Goal: Book appointment/travel/reservation

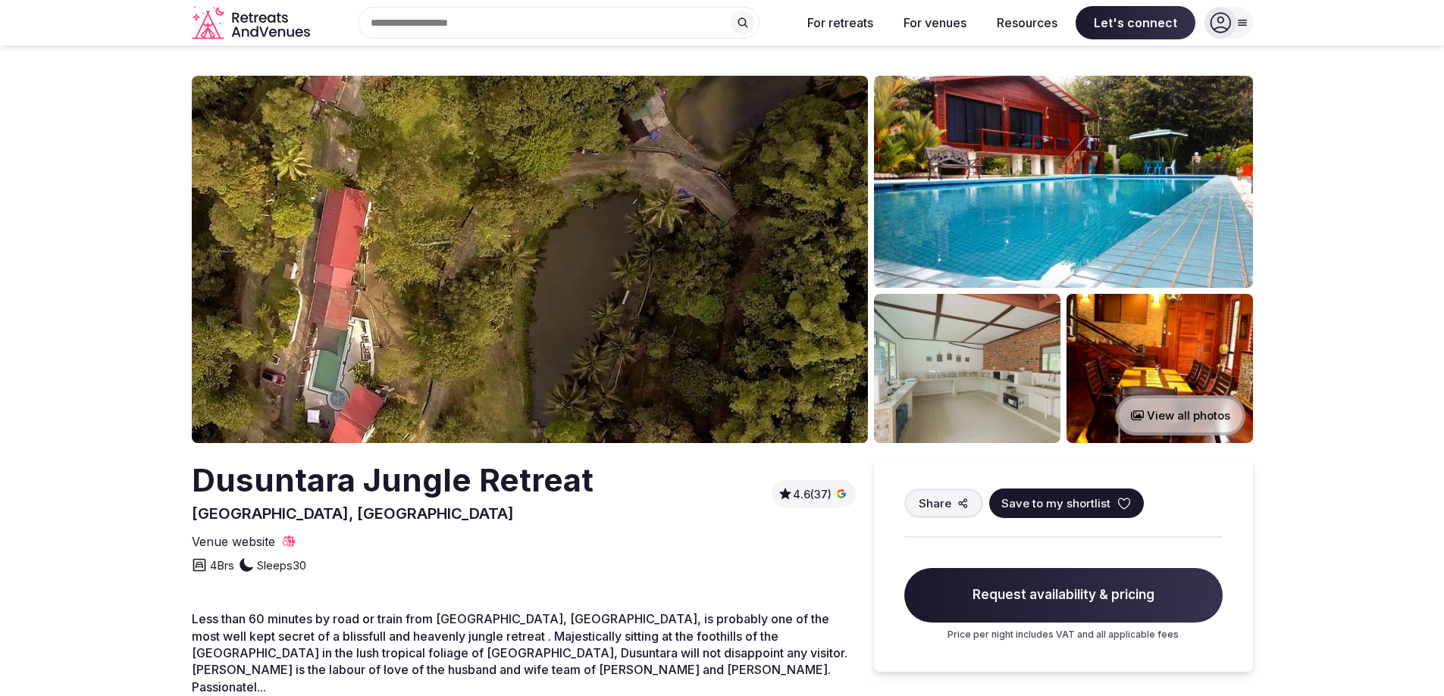
click at [26, 345] on section "View all photos [GEOGRAPHIC_DATA], [GEOGRAPHIC_DATA] 4.6 (37) Share Save to my …" at bounding box center [722, 430] width 1444 height 771
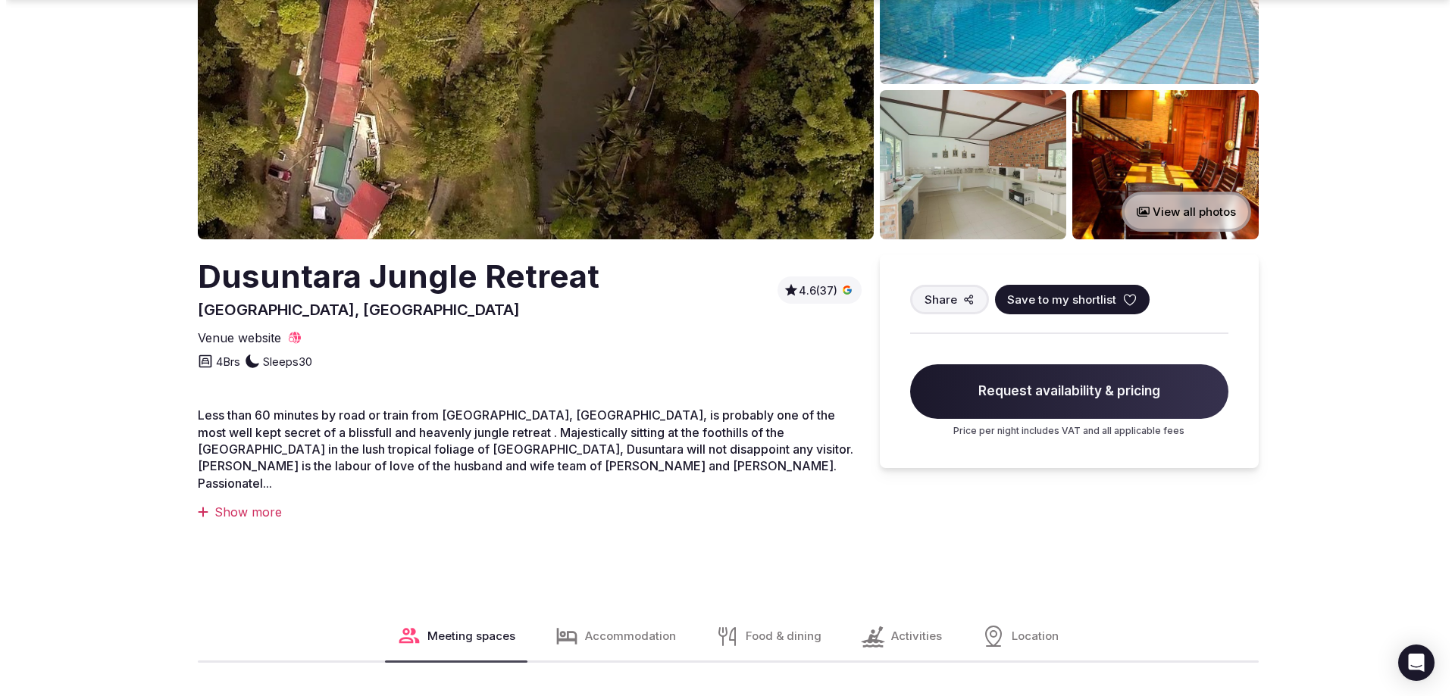
scroll to position [303, 0]
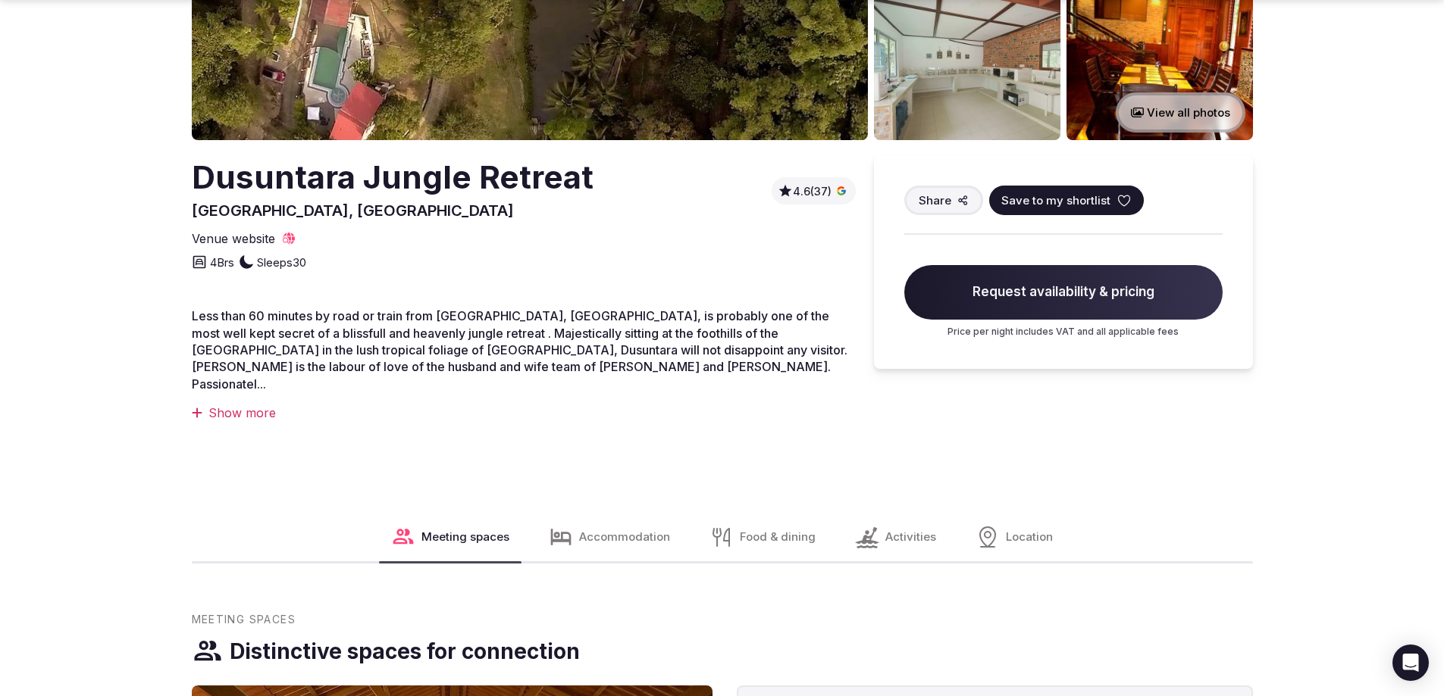
click at [1025, 307] on span "Request availability & pricing" at bounding box center [1063, 292] width 318 height 55
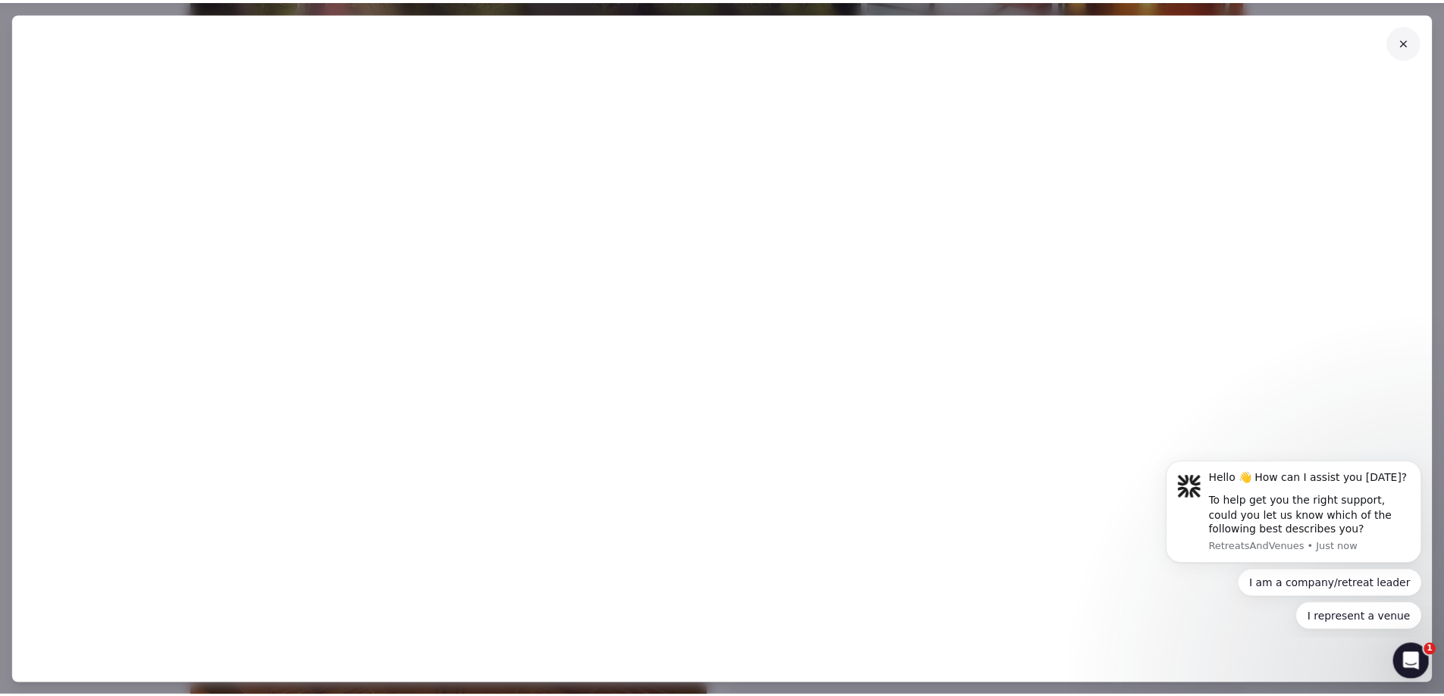
scroll to position [0, 0]
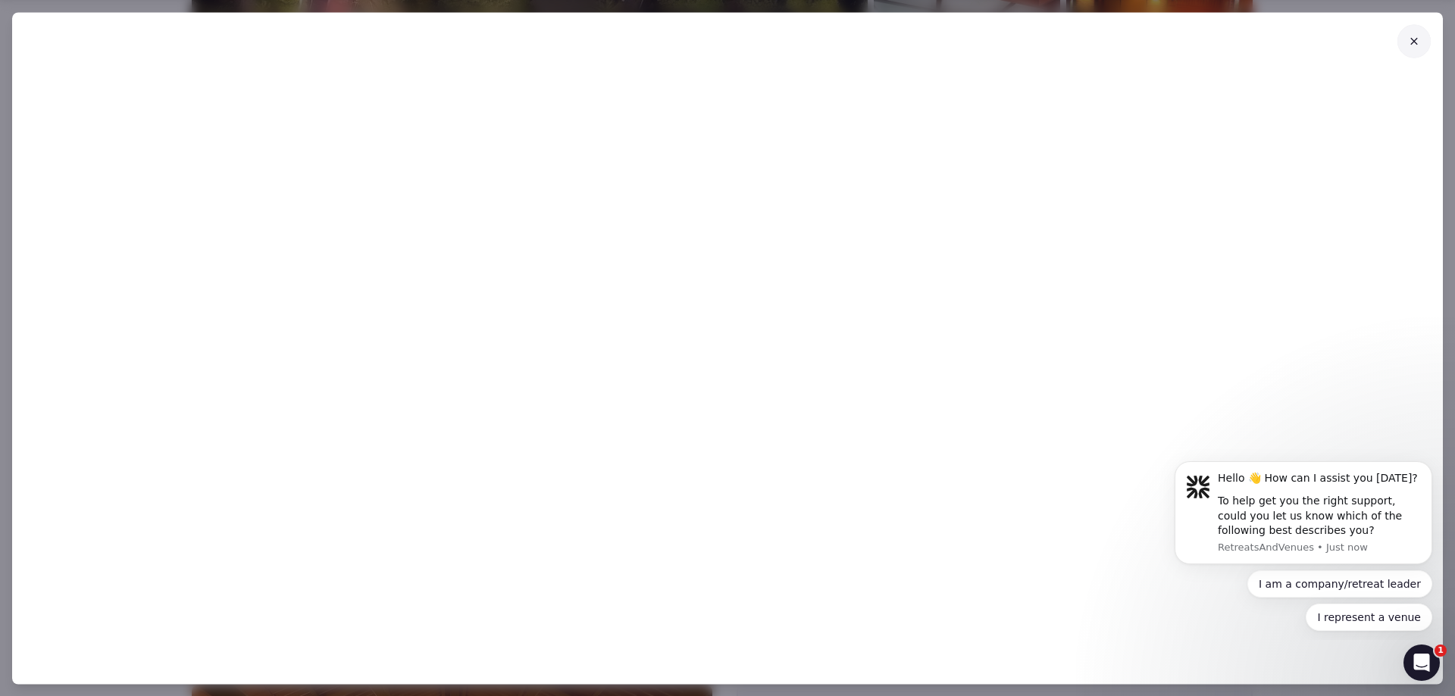
click at [1419, 42] on icon at bounding box center [1414, 41] width 12 height 12
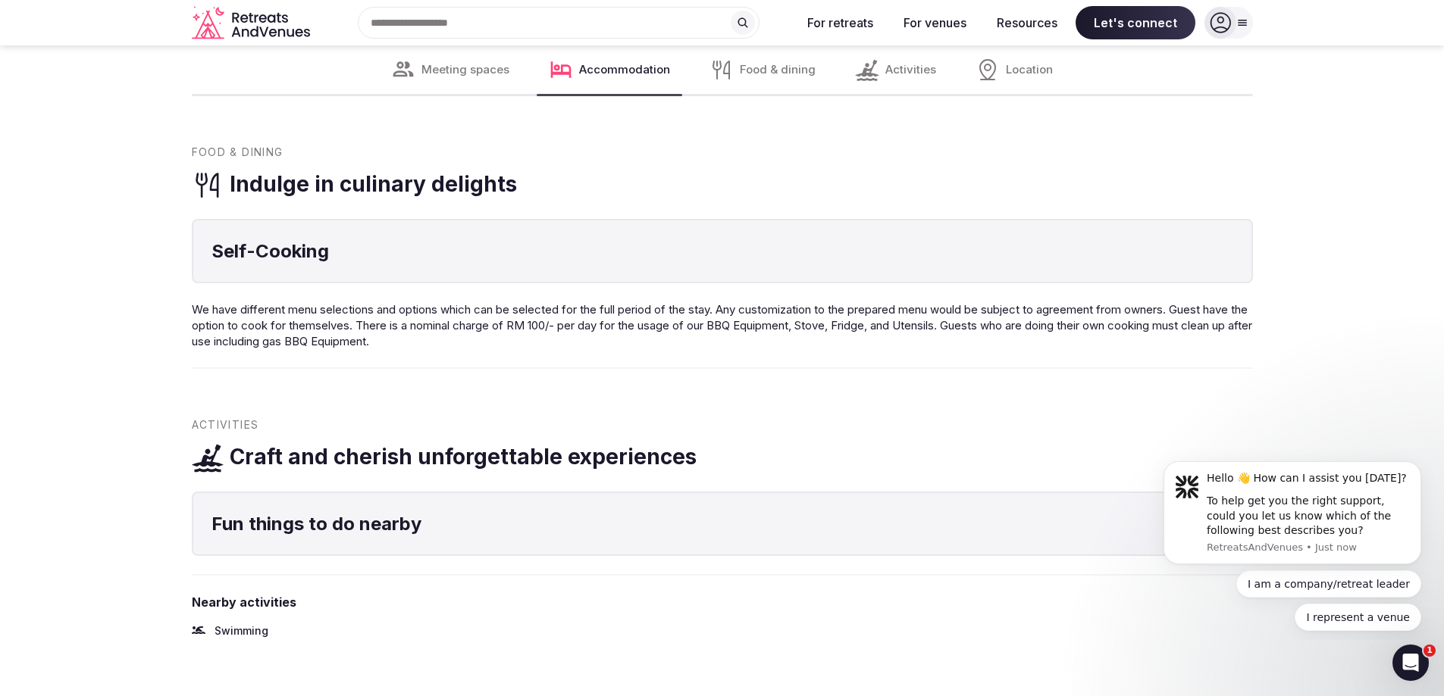
scroll to position [1440, 0]
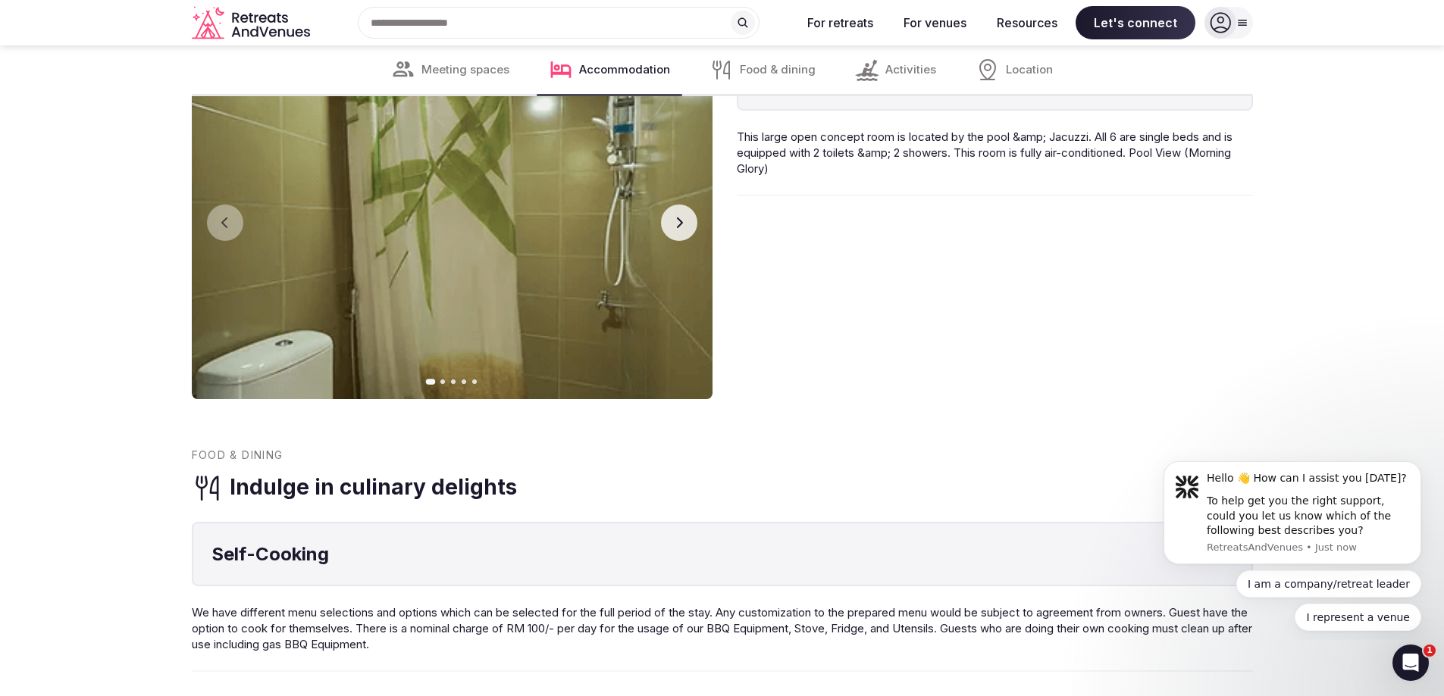
click at [685, 207] on button "Next slide" at bounding box center [679, 223] width 36 height 36
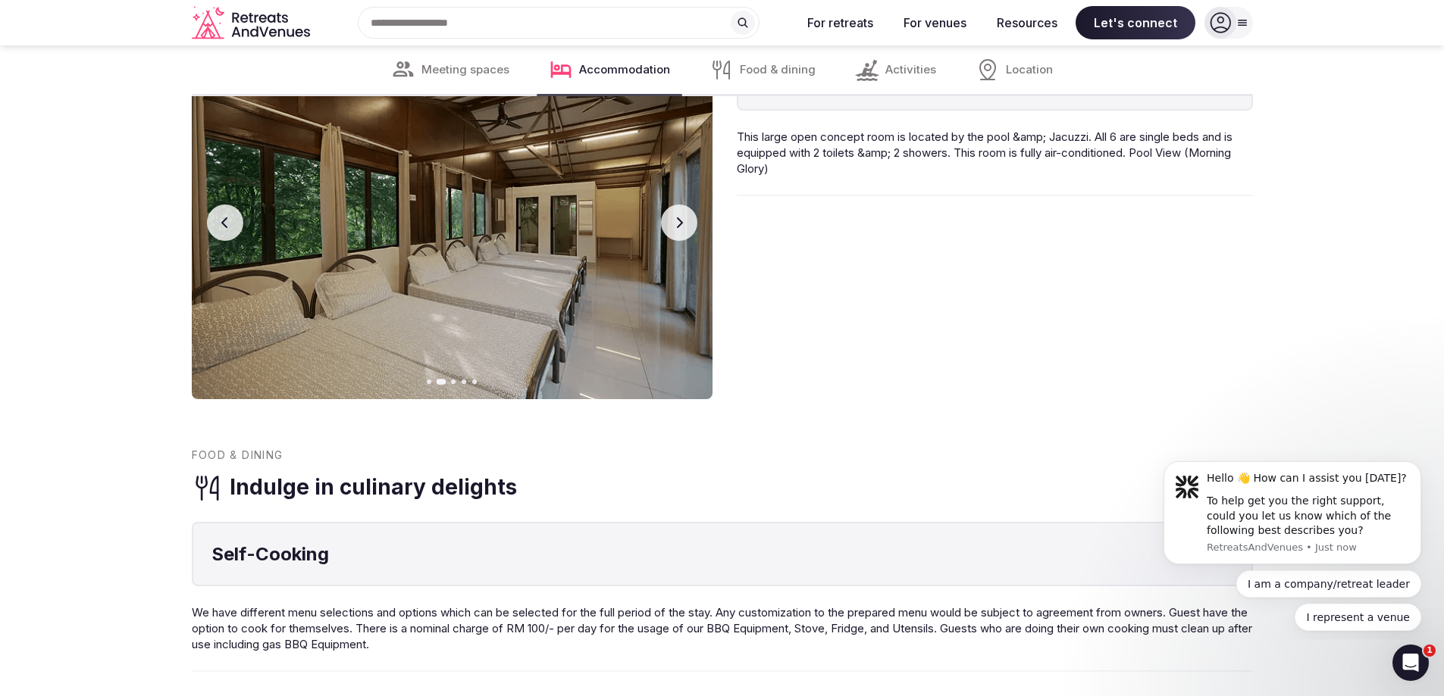
click at [685, 207] on button "Next slide" at bounding box center [679, 223] width 36 height 36
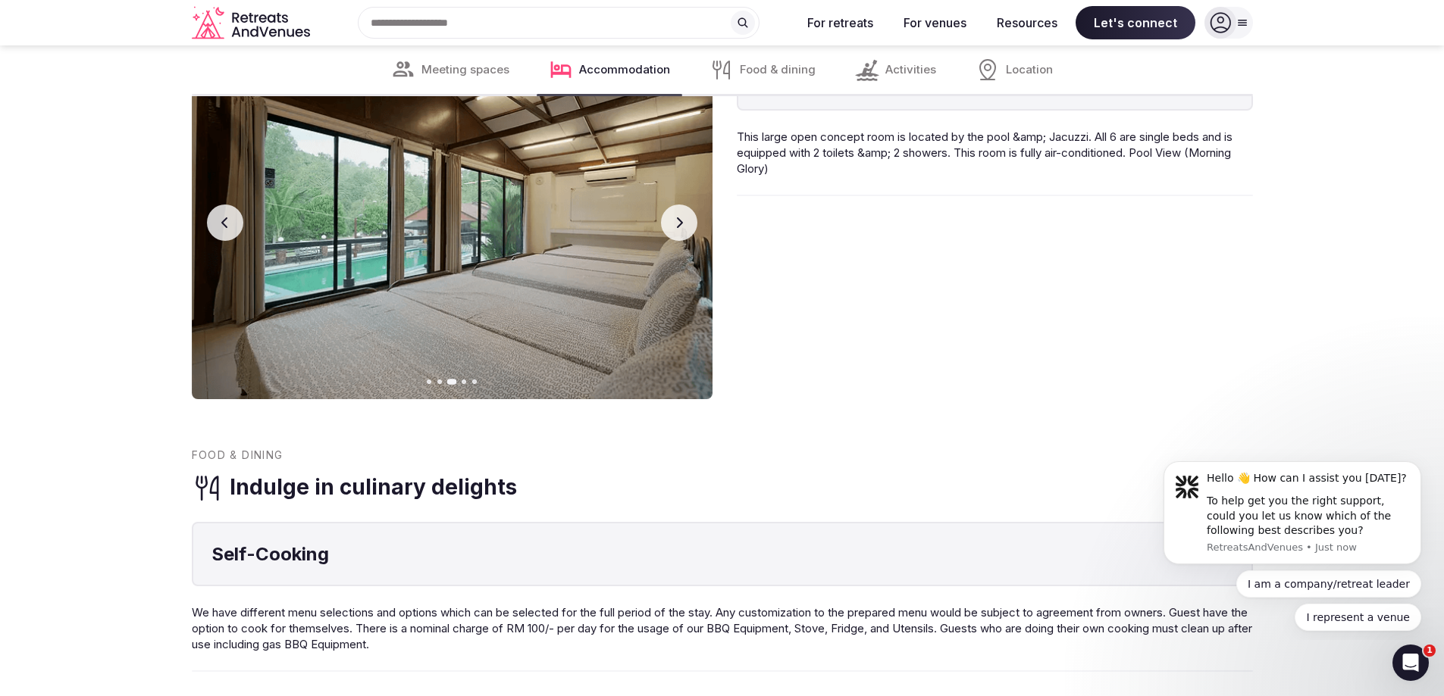
click at [685, 207] on button "Next slide" at bounding box center [679, 223] width 36 height 36
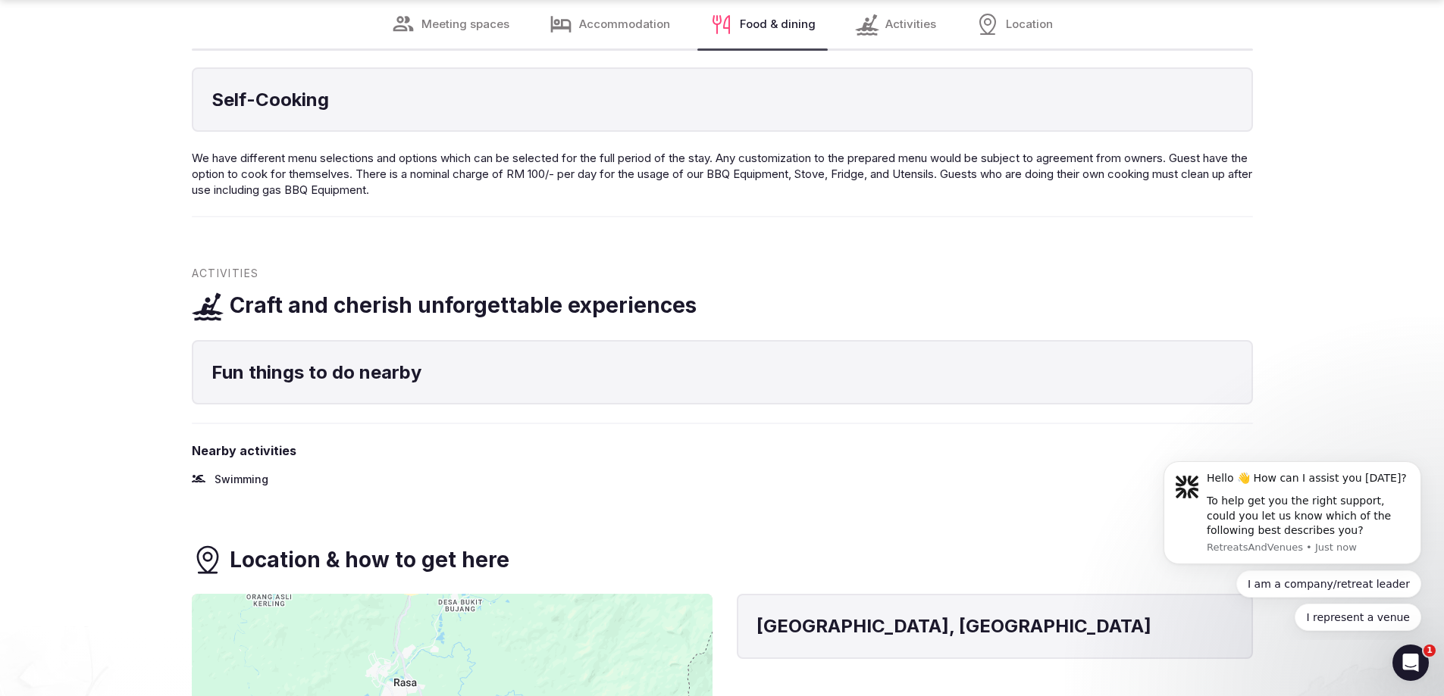
scroll to position [2349, 0]
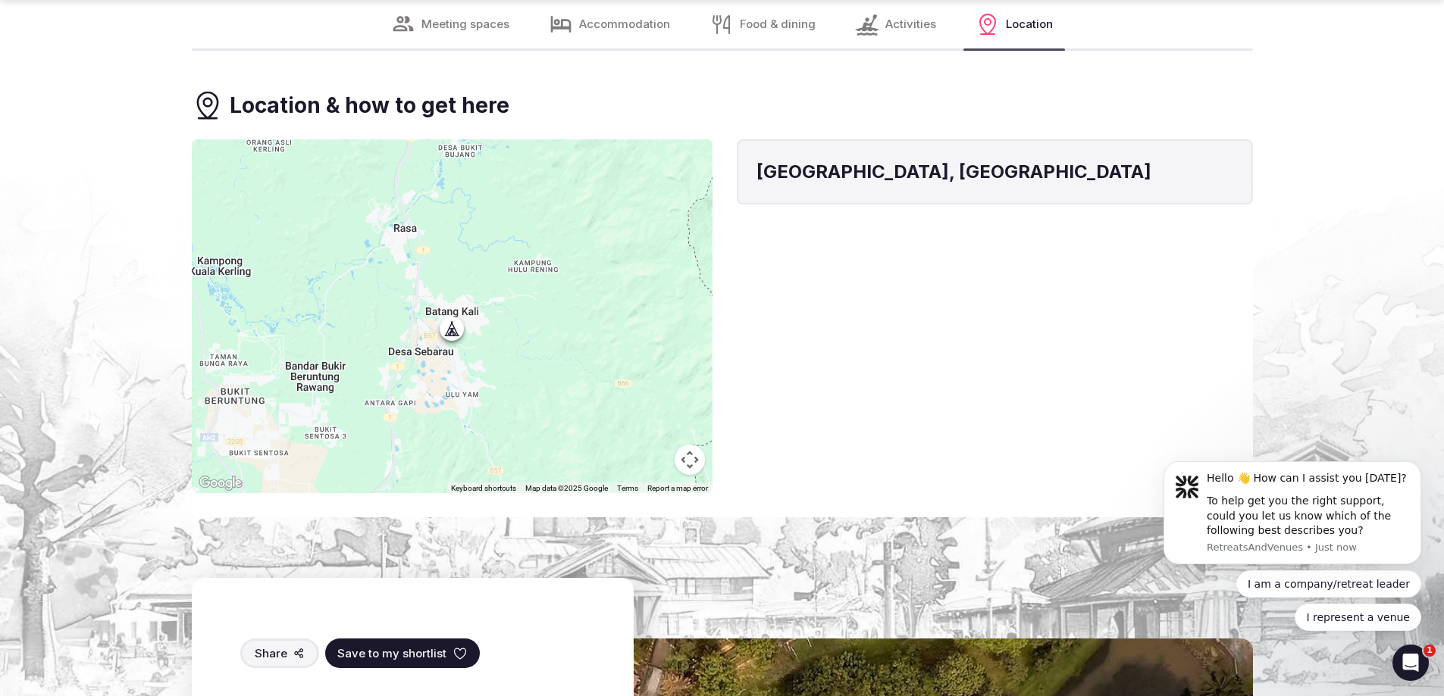
drag, startPoint x: 1435, startPoint y: 480, endPoint x: 1431, endPoint y: 567, distance: 86.5
click at [1431, 569] on body "Hello 👋 How can I assist you [DATE]? To help get you the right support, could y…" at bounding box center [1292, 544] width 291 height 180
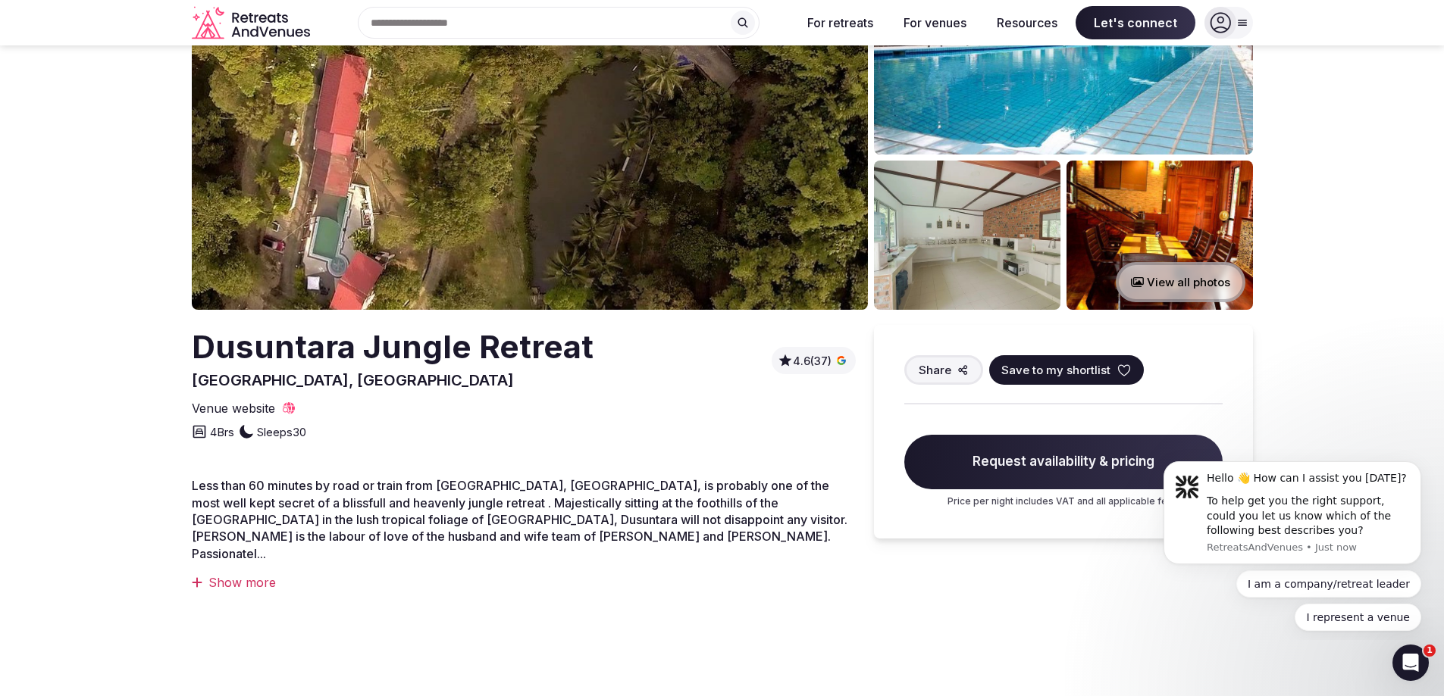
scroll to position [87, 0]
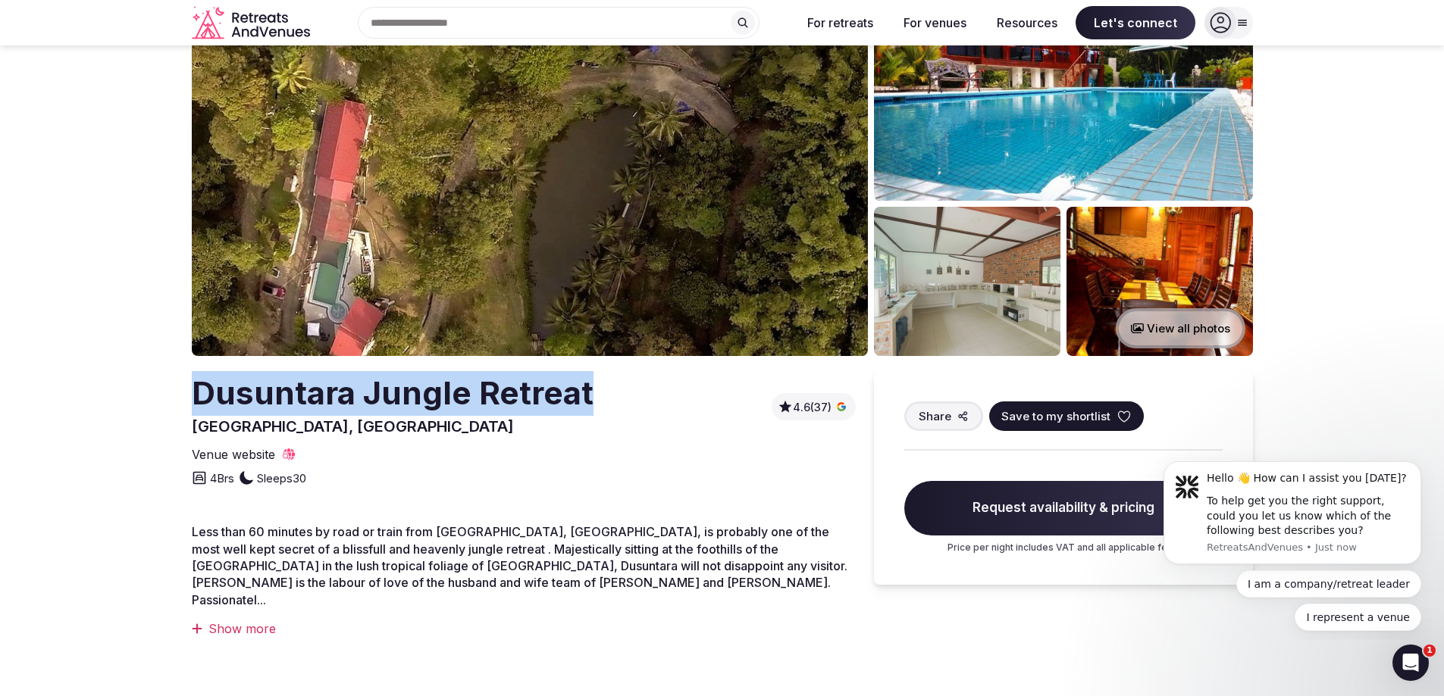
drag, startPoint x: 194, startPoint y: 398, endPoint x: 649, endPoint y: 395, distance: 455.5
click at [649, 395] on div "Dusuntara Jungle Retreat [GEOGRAPHIC_DATA], [GEOGRAPHIC_DATA] 4.6 (37)" at bounding box center [524, 404] width 664 height 66
copy h2 "Dusuntara Jungle Retreat"
